Goal: Transaction & Acquisition: Purchase product/service

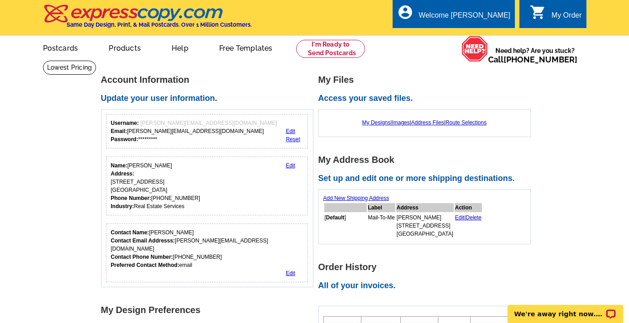
scroll to position [0, 0]
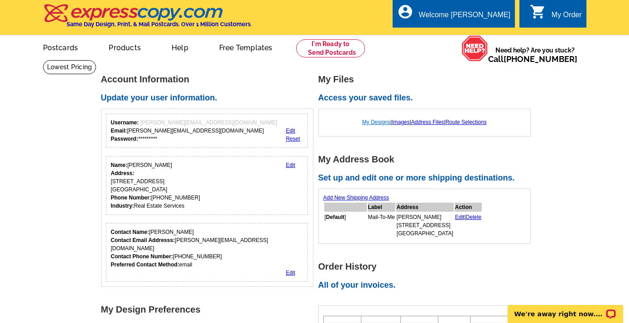
click at [368, 123] on link "My Designs" at bounding box center [376, 122] width 29 height 6
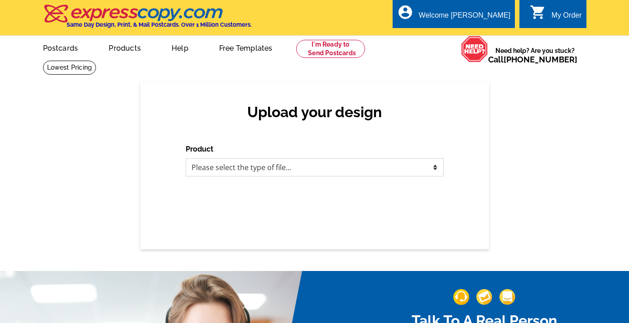
click at [186, 158] on select "Please select the type of file... Postcards Business Cards Letters and flyers G…" at bounding box center [315, 167] width 258 height 18
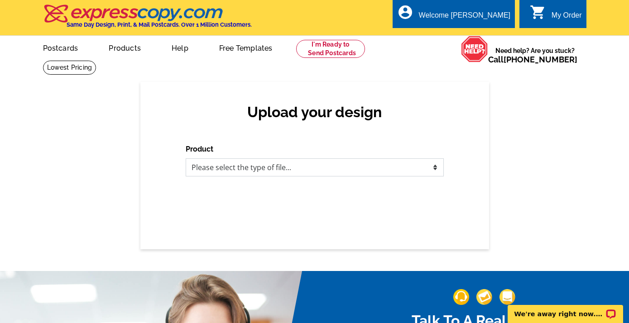
select select "1"
click option "Postcards" at bounding box center [0, 0] width 0 height 0
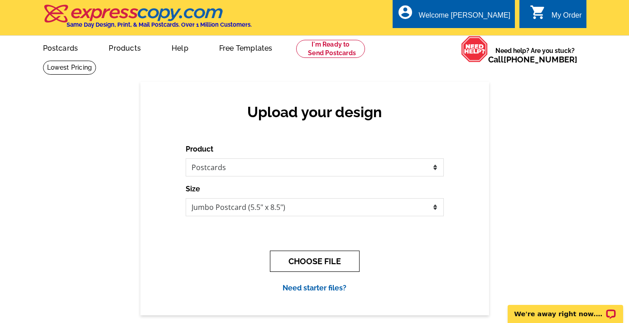
click at [329, 259] on button "CHOOSE FILE" at bounding box center [315, 261] width 90 height 21
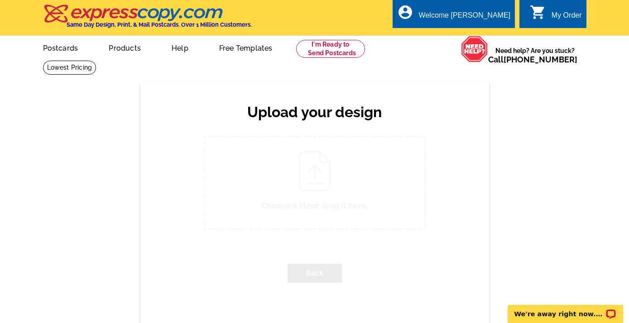
click at [329, 259] on div "Back" at bounding box center [315, 273] width 222 height 33
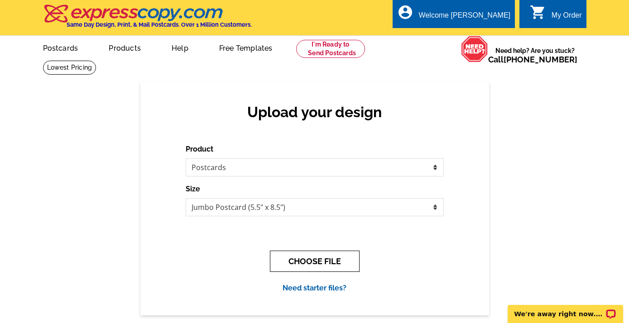
click at [329, 259] on button "CHOOSE FILE" at bounding box center [315, 261] width 90 height 21
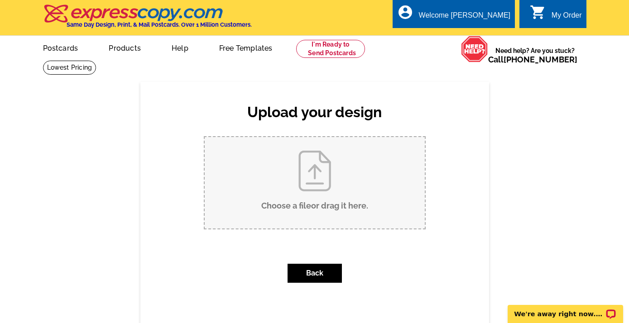
click at [321, 192] on input "Choose a file or drag it here ." at bounding box center [315, 182] width 220 height 91
type input "C:\fakepath\POSTCARD US FRONT-JUMBO 8-7-25.pdf"
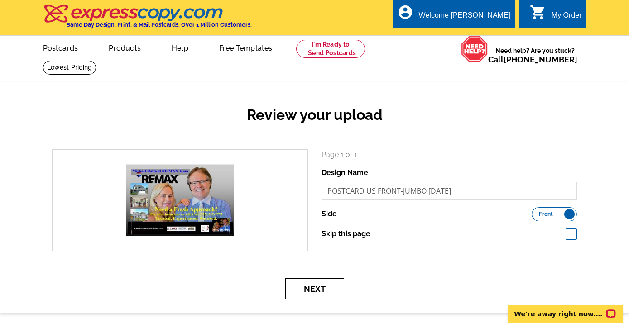
click at [327, 288] on button "Next" at bounding box center [314, 288] width 59 height 21
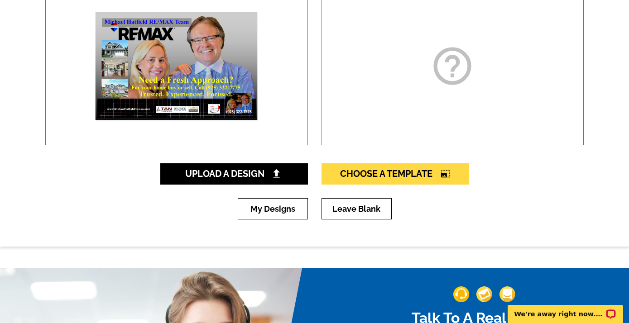
scroll to position [177, 0]
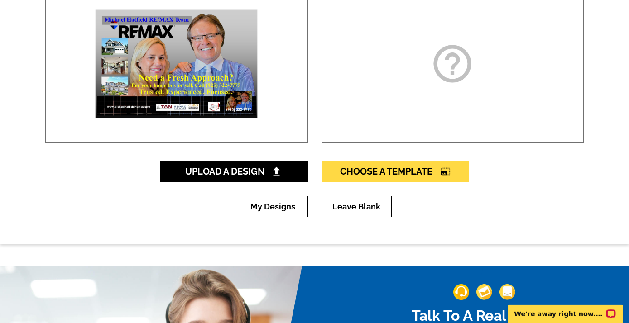
click at [468, 67] on icon "help_outline" at bounding box center [451, 63] width 45 height 45
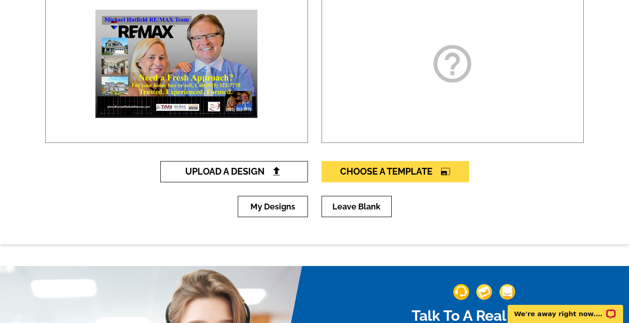
click at [254, 174] on span "Upload A Design" at bounding box center [233, 171] width 97 height 11
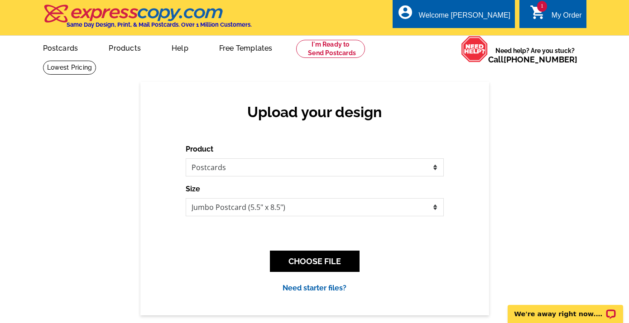
click option "Postcards" at bounding box center [0, 0] width 0 height 0
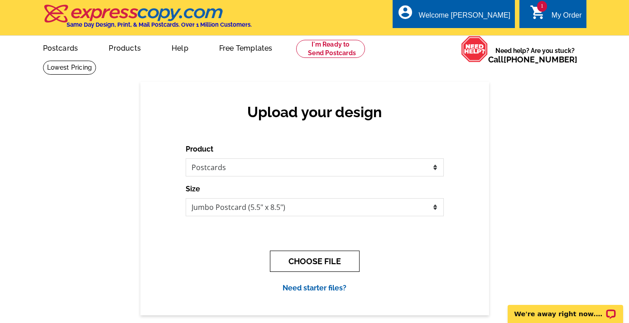
click at [316, 258] on button "CHOOSE FILE" at bounding box center [315, 261] width 90 height 21
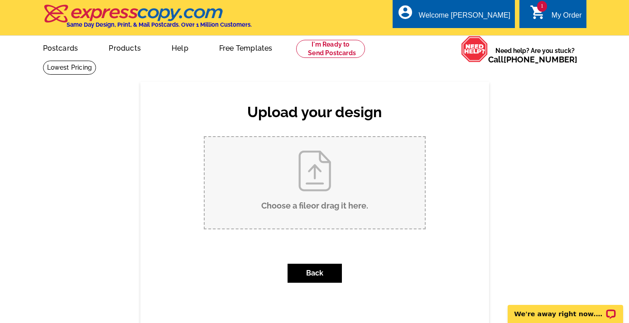
click at [316, 176] on input "Choose a file or drag it here ." at bounding box center [315, 182] width 220 height 91
type input "C:\fakepath\POSTCARD US REAR JUMBO 8-7-25-.pdf"
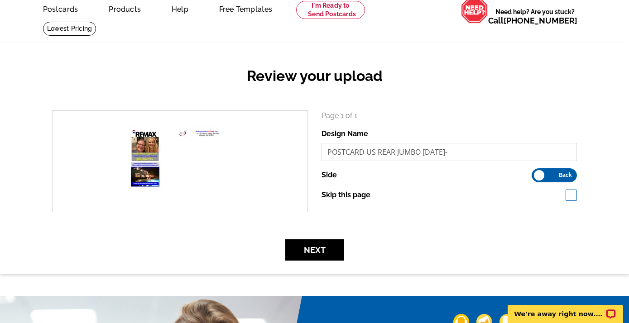
scroll to position [95, 0]
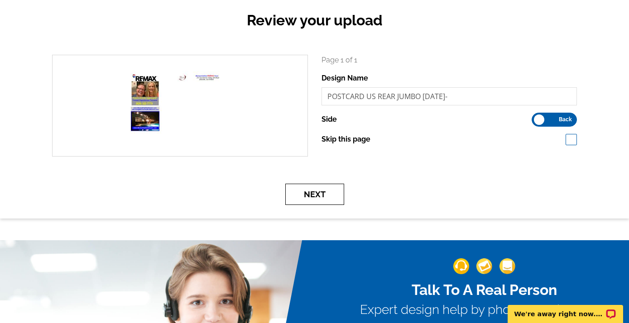
click at [327, 195] on button "Next" at bounding box center [314, 194] width 59 height 21
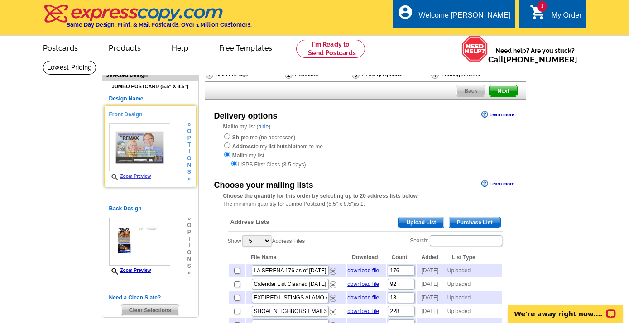
click at [138, 176] on link "Zoom Preview" at bounding box center [130, 176] width 42 height 5
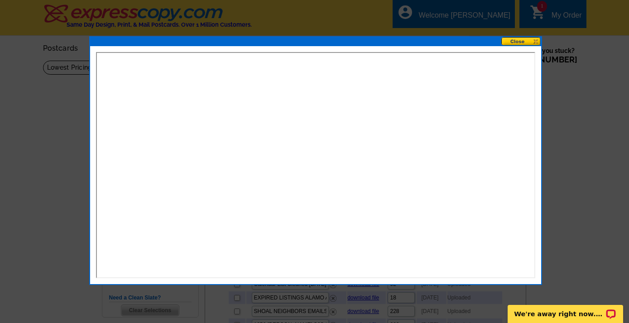
click at [514, 40] on button at bounding box center [521, 41] width 40 height 9
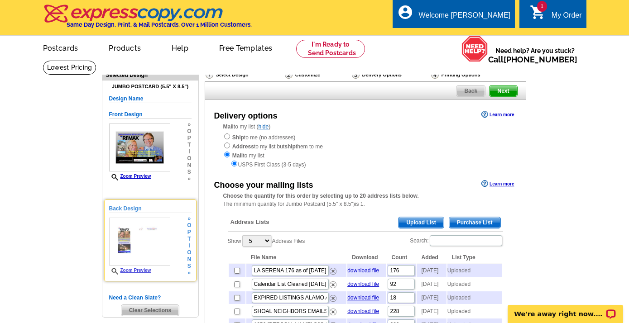
click at [138, 272] on link "Zoom Preview" at bounding box center [130, 270] width 42 height 5
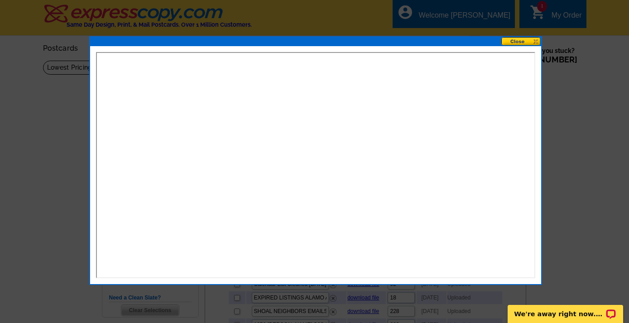
click at [510, 41] on button at bounding box center [521, 41] width 40 height 9
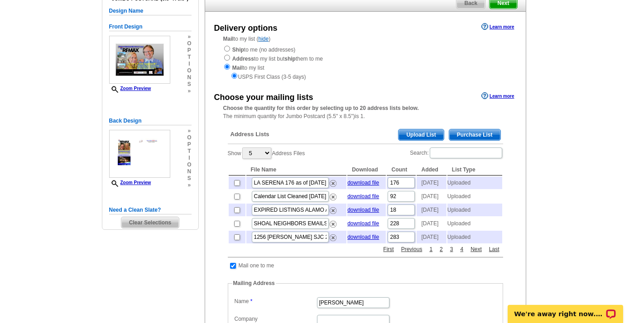
scroll to position [89, 0]
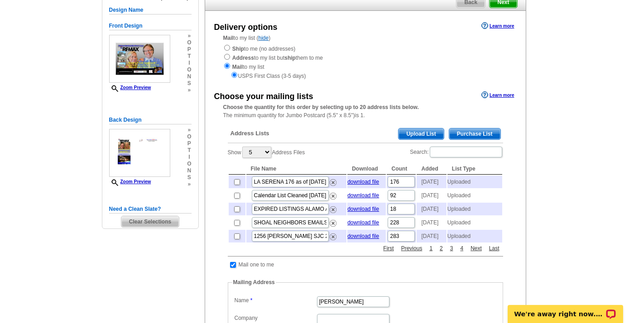
click at [417, 134] on span "Upload List" at bounding box center [420, 134] width 45 height 11
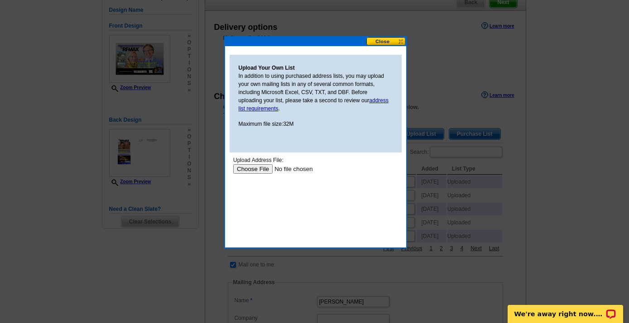
scroll to position [0, 0]
click at [247, 171] on input "file" at bounding box center [290, 169] width 114 height 10
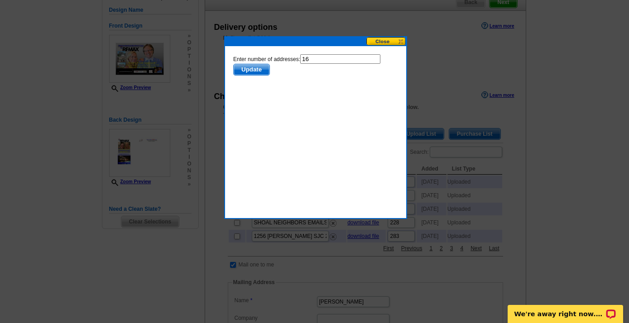
click at [377, 37] on div "Upload Your Own List In addition to using purchased address lists, you may uplo…" at bounding box center [315, 127] width 183 height 183
click at [378, 42] on button at bounding box center [386, 41] width 40 height 9
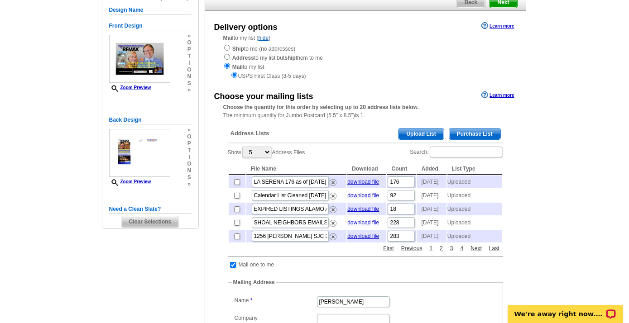
click at [411, 131] on span "Upload List" at bounding box center [420, 134] width 45 height 11
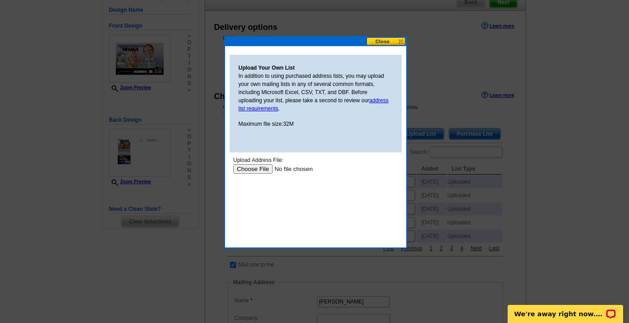
click at [250, 170] on input "file" at bounding box center [290, 169] width 114 height 10
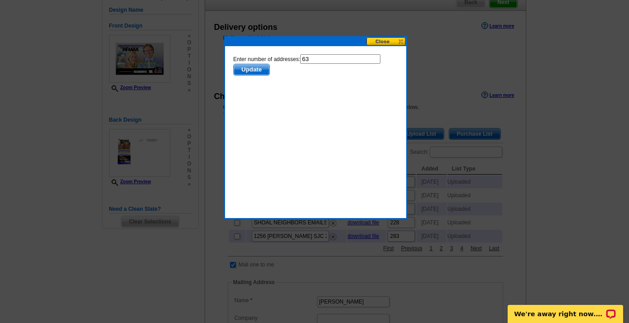
click at [385, 40] on button at bounding box center [386, 41] width 40 height 9
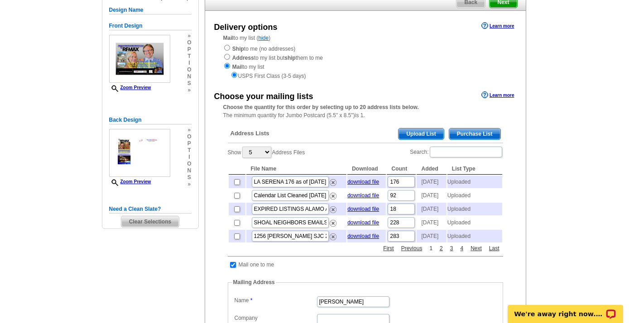
click at [432, 249] on link "1" at bounding box center [431, 248] width 8 height 8
click at [430, 250] on link "2" at bounding box center [431, 248] width 8 height 8
click at [396, 249] on link "Previous" at bounding box center [401, 248] width 26 height 8
click at [236, 198] on input "checkbox" at bounding box center [237, 196] width 6 height 6
checkbox input "true"
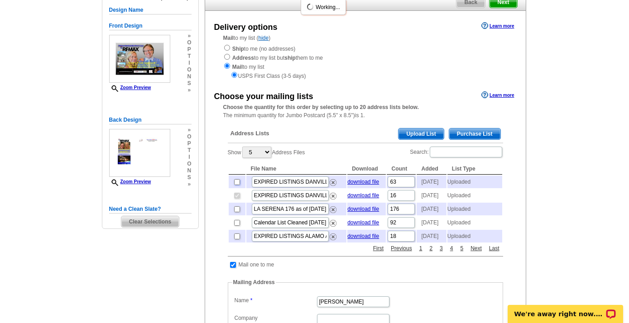
click at [237, 182] on input "checkbox" at bounding box center [237, 182] width 6 height 6
checkbox input "true"
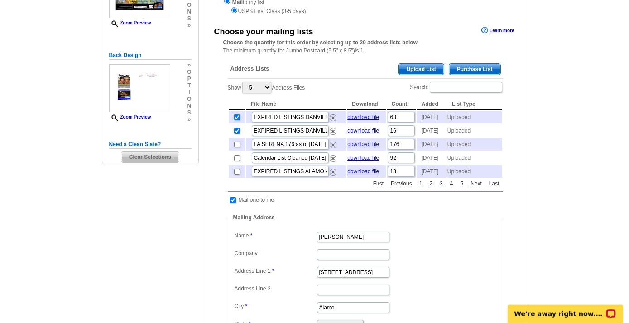
scroll to position [155, 0]
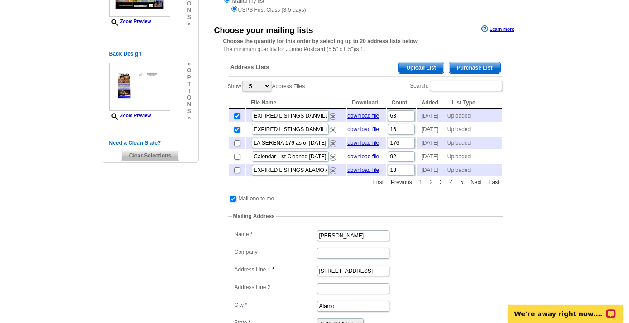
click at [234, 200] on input "checkbox" at bounding box center [233, 199] width 6 height 6
checkbox input "false"
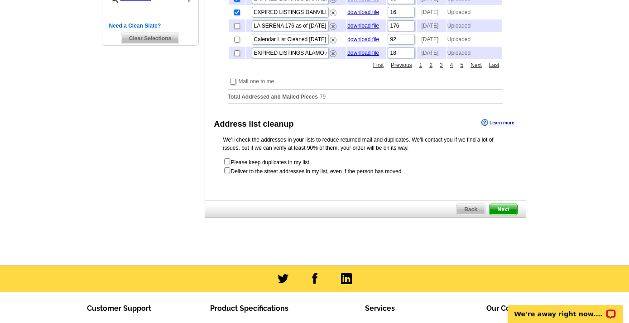
scroll to position [272, 0]
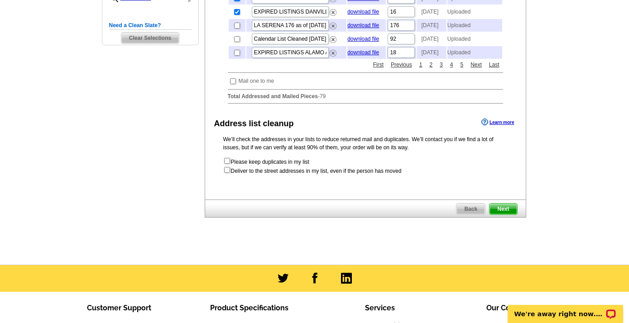
click at [502, 207] on span "Next" at bounding box center [502, 209] width 27 height 11
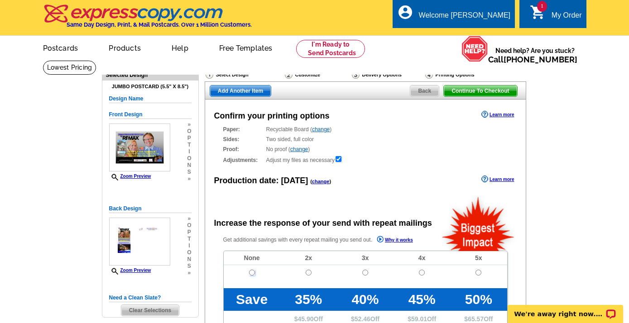
click at [251, 276] on input "radio" at bounding box center [252, 273] width 6 height 6
radio input "true"
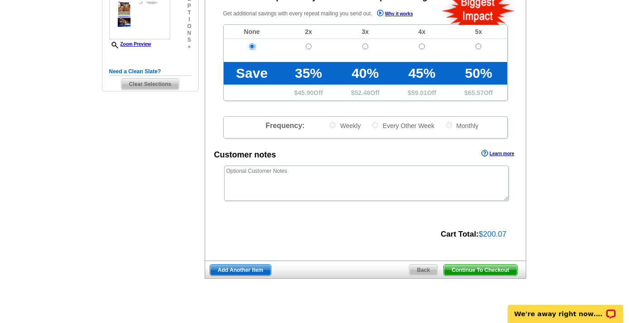
scroll to position [227, 0]
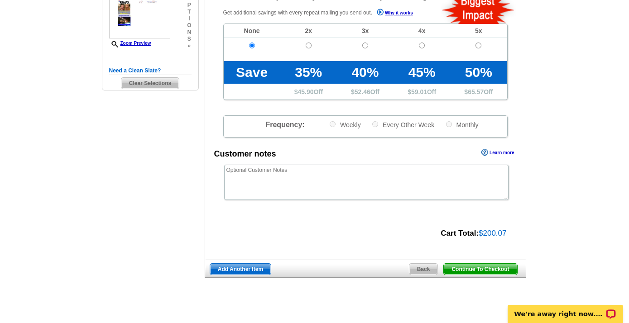
click at [474, 270] on span "Continue To Checkout" at bounding box center [480, 269] width 73 height 11
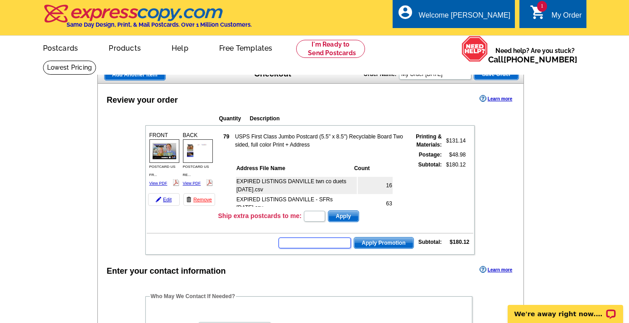
click at [315, 247] on input "text" at bounding box center [314, 243] width 72 height 11
type input "c"
click at [238, 243] on td "Apply Promotion Subtotal: $180.12" at bounding box center [310, 241] width 326 height 15
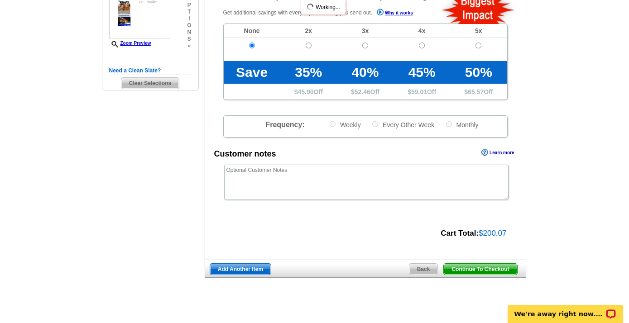
click at [470, 268] on span "Continue To Checkout" at bounding box center [480, 269] width 73 height 11
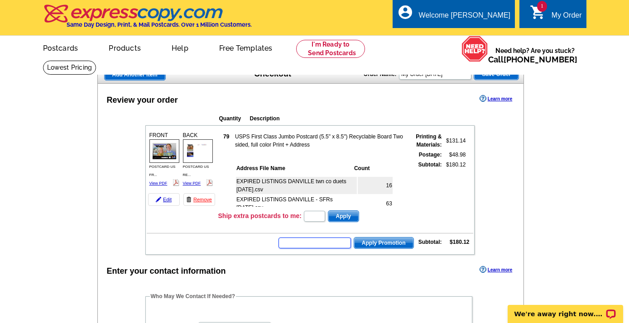
click at [294, 246] on input "text" at bounding box center [314, 243] width 72 height 11
type input "cc2330"
click at [380, 244] on span "Apply Promotion" at bounding box center [383, 243] width 59 height 11
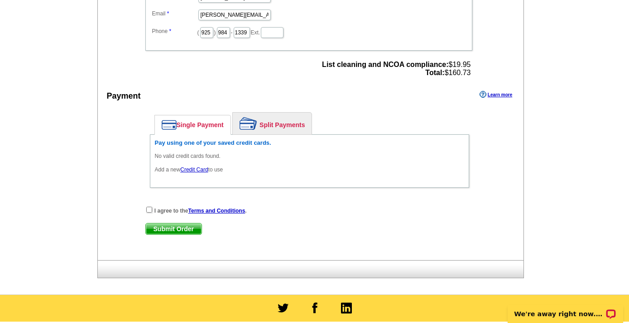
scroll to position [361, 0]
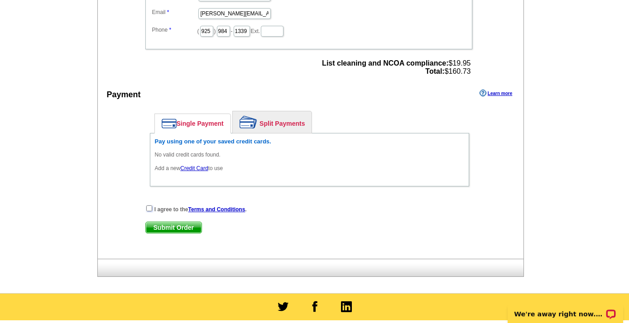
click at [148, 209] on input "checkbox" at bounding box center [149, 208] width 6 height 6
checkbox input "true"
click at [176, 228] on span "Submit Order" at bounding box center [174, 227] width 56 height 11
drag, startPoint x: 302, startPoint y: 160, endPoint x: 231, endPoint y: 187, distance: 76.1
click at [231, 186] on div "Pay using one of your saved credit cards. No valid credit cards found. Add a ne…" at bounding box center [309, 159] width 319 height 53
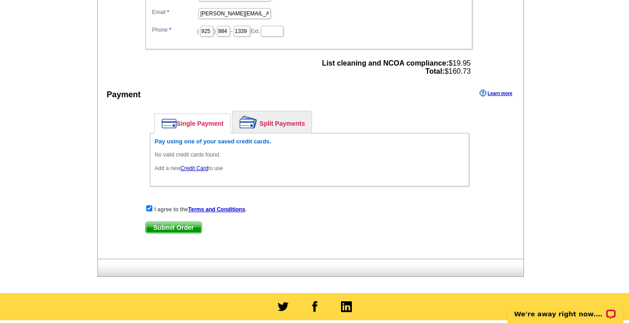
click at [206, 167] on link "Credit Card" at bounding box center [194, 168] width 28 height 6
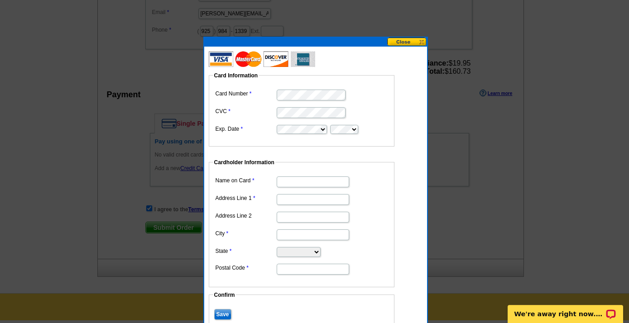
click at [287, 178] on input "Name on Card" at bounding box center [313, 182] width 72 height 11
type input "[PERSON_NAME]"
type input "[STREET_ADDRESS]"
type input "Alamo"
select select "CA"
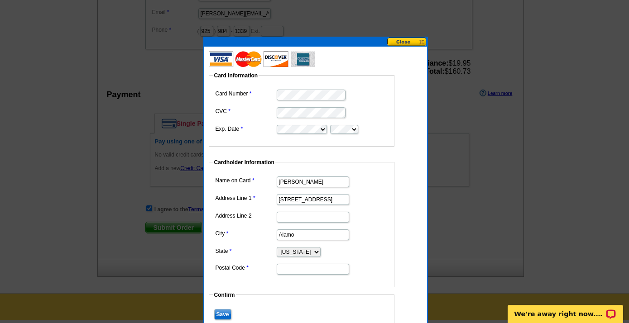
type input "94507"
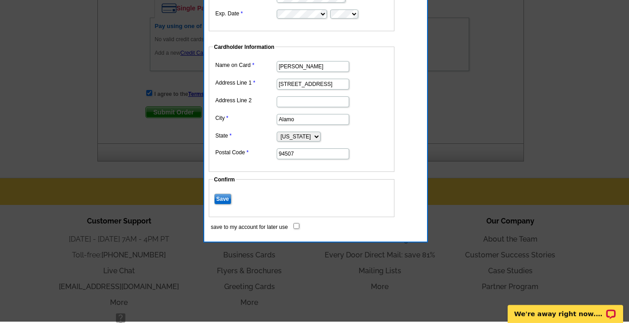
scroll to position [477, 0]
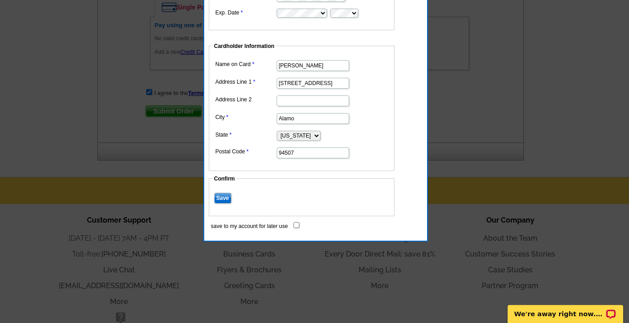
click at [217, 193] on input "Save" at bounding box center [222, 198] width 17 height 11
drag, startPoint x: 217, startPoint y: 192, endPoint x: 264, endPoint y: 196, distance: 47.2
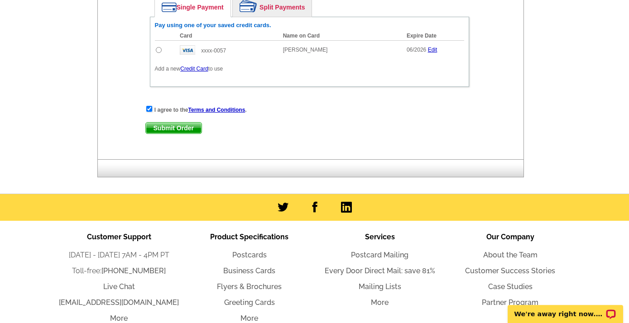
click at [158, 57] on td at bounding box center [165, 49] width 21 height 19
click at [158, 53] on input "radio" at bounding box center [159, 50] width 6 height 6
radio input "true"
click at [181, 129] on span "Submit Order" at bounding box center [174, 128] width 56 height 11
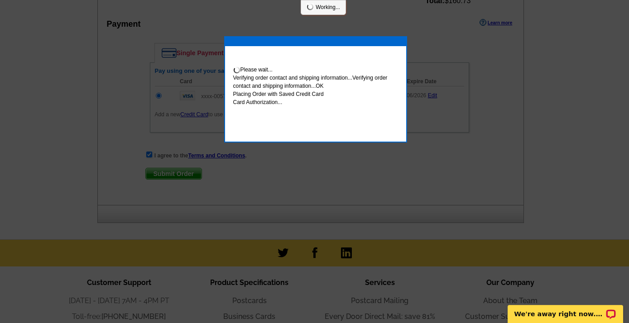
scroll to position [523, 0]
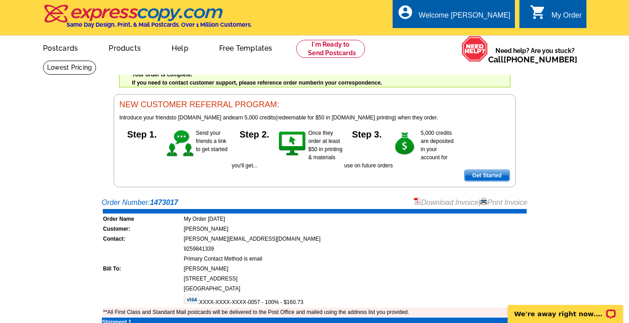
click at [561, 23] on div "My Order" at bounding box center [566, 17] width 30 height 13
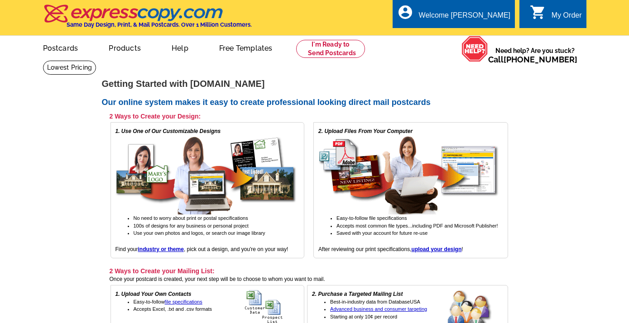
click at [561, 17] on div "My Order" at bounding box center [566, 17] width 30 height 13
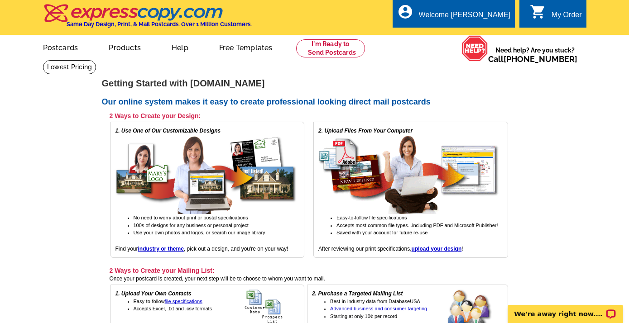
click at [553, 5] on div "0 shopping_cart My Order" at bounding box center [552, 13] width 67 height 29
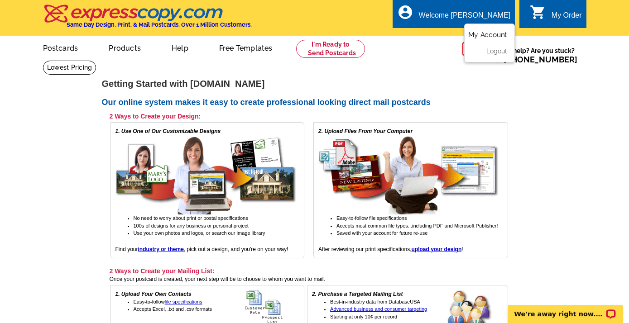
click at [481, 32] on link "My Account" at bounding box center [487, 35] width 39 height 8
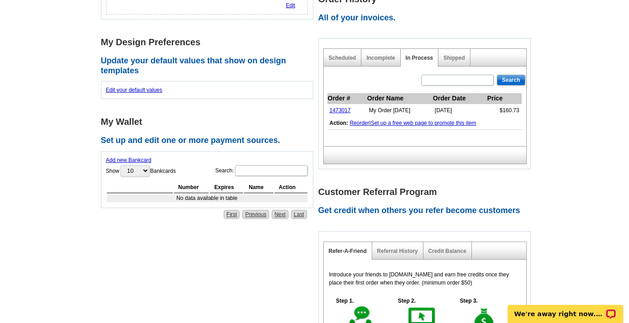
scroll to position [266, 0]
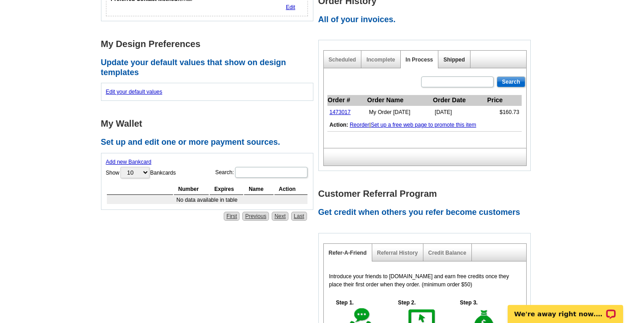
click at [448, 62] on link "Shipped" at bounding box center [453, 60] width 21 height 6
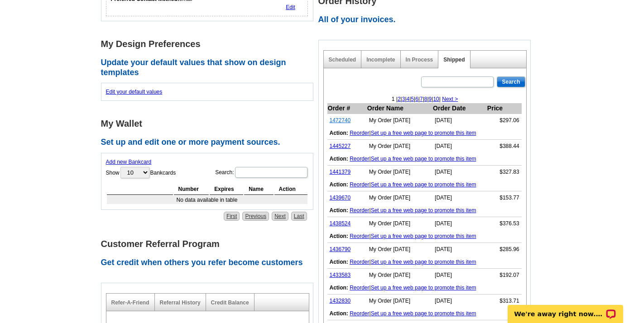
click at [335, 121] on link "1472740" at bounding box center [339, 120] width 21 height 6
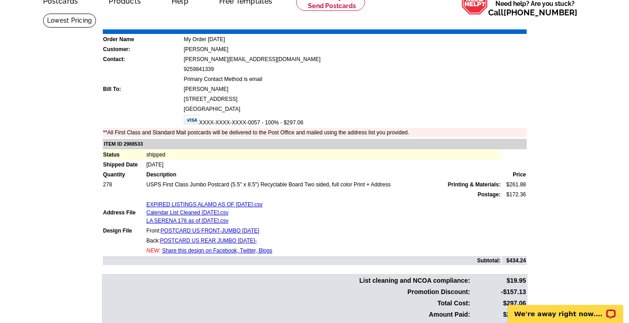
scroll to position [47, 0]
